Goal: Task Accomplishment & Management: Manage account settings

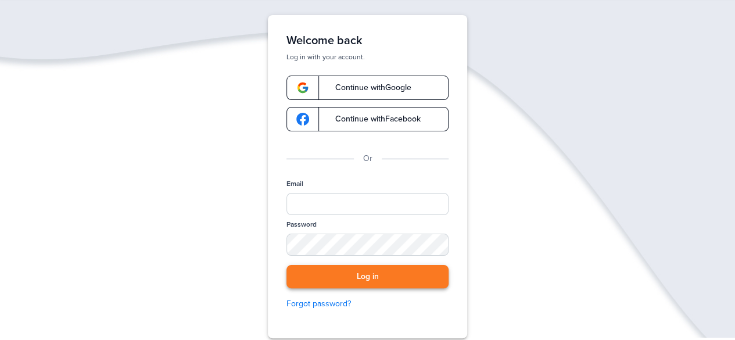
scroll to position [116, 0]
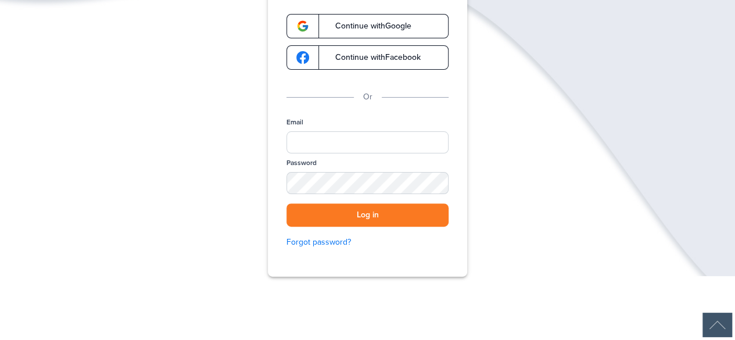
click at [356, 125] on div "Email" at bounding box center [367, 137] width 162 height 41
click at [365, 136] on input "Email" at bounding box center [367, 142] width 162 height 22
click at [407, 23] on span "Continue with Google" at bounding box center [368, 26] width 88 height 8
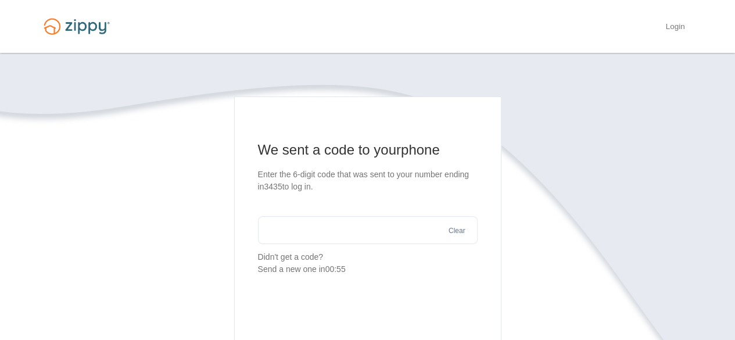
click at [325, 238] on input "text" at bounding box center [368, 230] width 220 height 28
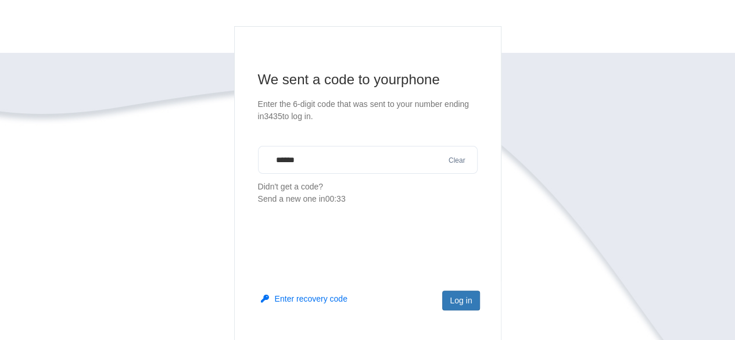
scroll to position [116, 0]
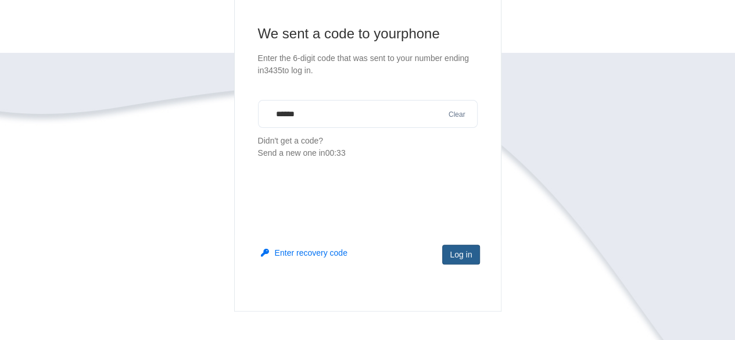
type input "******"
click at [458, 260] on button "Log in" at bounding box center [460, 255] width 37 height 20
